Goal: Task Accomplishment & Management: Manage account settings

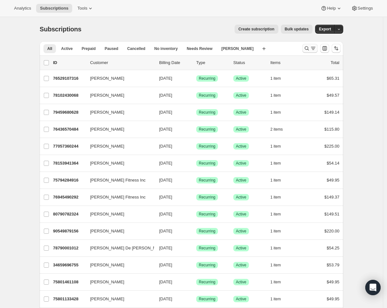
click at [306, 44] on button "Search and filter results" at bounding box center [310, 48] width 15 height 9
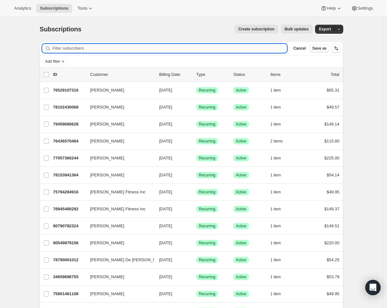
click at [188, 44] on input "Filter subscribers" at bounding box center [169, 48] width 235 height 9
type input "Awtomic Subscriptions:"
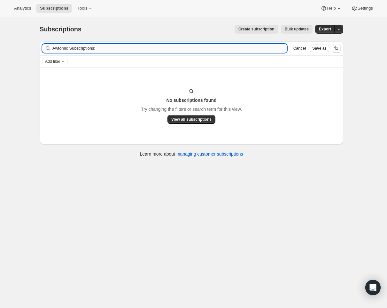
click at [151, 49] on input "Awtomic Subscriptions:" at bounding box center [169, 48] width 235 height 9
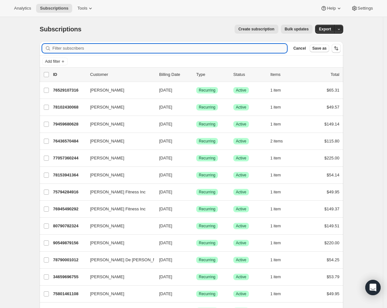
click at [101, 51] on input "Filter subscribers" at bounding box center [169, 48] width 235 height 9
paste input "jenniferhauck7@gmail.com"
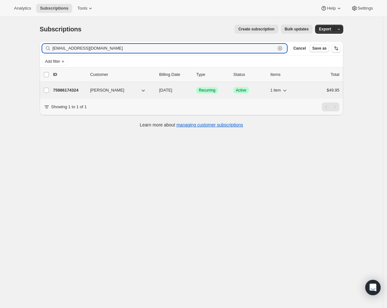
type input "jenniferhauck7@gmail.com"
click at [95, 91] on span "Jennifer Hauck" at bounding box center [107, 90] width 34 height 6
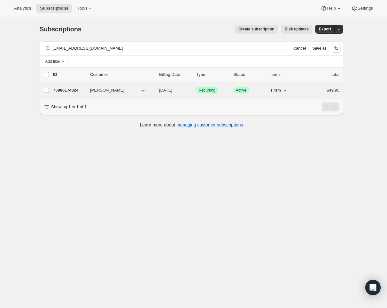
click at [258, 94] on div "75986174324 Jennifer Hauck 10/15/2027 Success Recurring Success Active 1 item $…" at bounding box center [196, 90] width 287 height 9
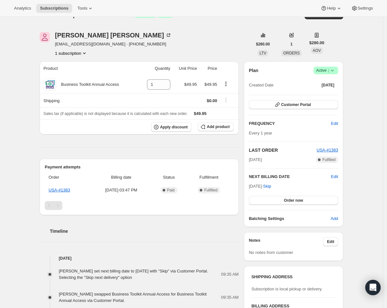
scroll to position [14, 0]
click at [83, 54] on button "1 subscription" at bounding box center [71, 53] width 33 height 6
click at [187, 25] on div "Subscription #75986174324. This page is ready Subscription #75986174324 Success…" at bounding box center [192, 15] width 304 height 24
click at [81, 52] on button "1 subscription" at bounding box center [71, 53] width 33 height 6
click at [75, 65] on span "75986174324 Info Current" at bounding box center [72, 65] width 44 height 5
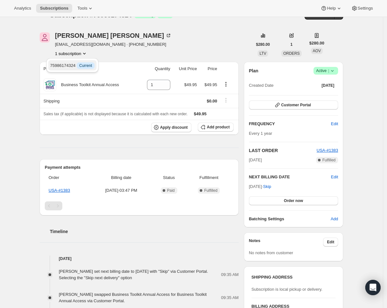
click at [91, 66] on span "Current" at bounding box center [85, 65] width 13 height 5
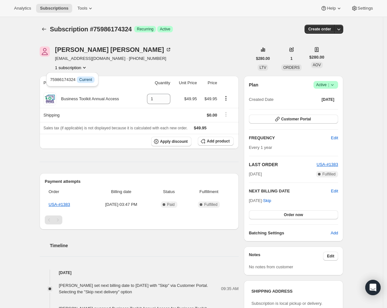
click at [125, 31] on span "Subscription #75986174324" at bounding box center [91, 29] width 82 height 7
click at [52, 29] on span "Subscription #75986174324" at bounding box center [91, 29] width 82 height 7
copy span "Subscription #75986174324"
click at [332, 85] on icon at bounding box center [333, 85] width 6 height 6
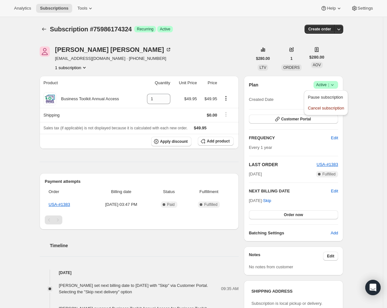
click at [328, 100] on span "Pause subscription" at bounding box center [326, 97] width 36 height 6
